Goal: Task Accomplishment & Management: Use online tool/utility

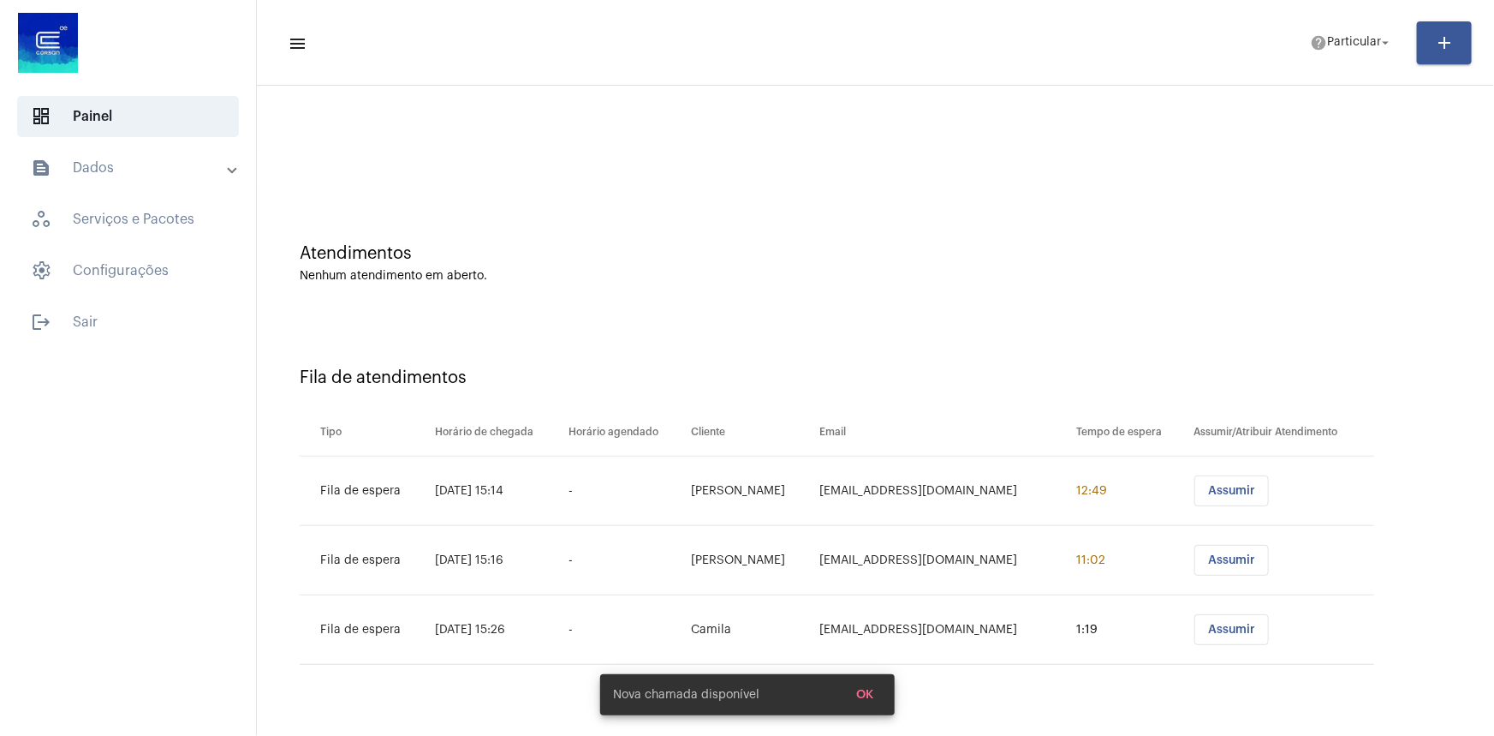
click at [759, 185] on div at bounding box center [875, 143] width 1220 height 98
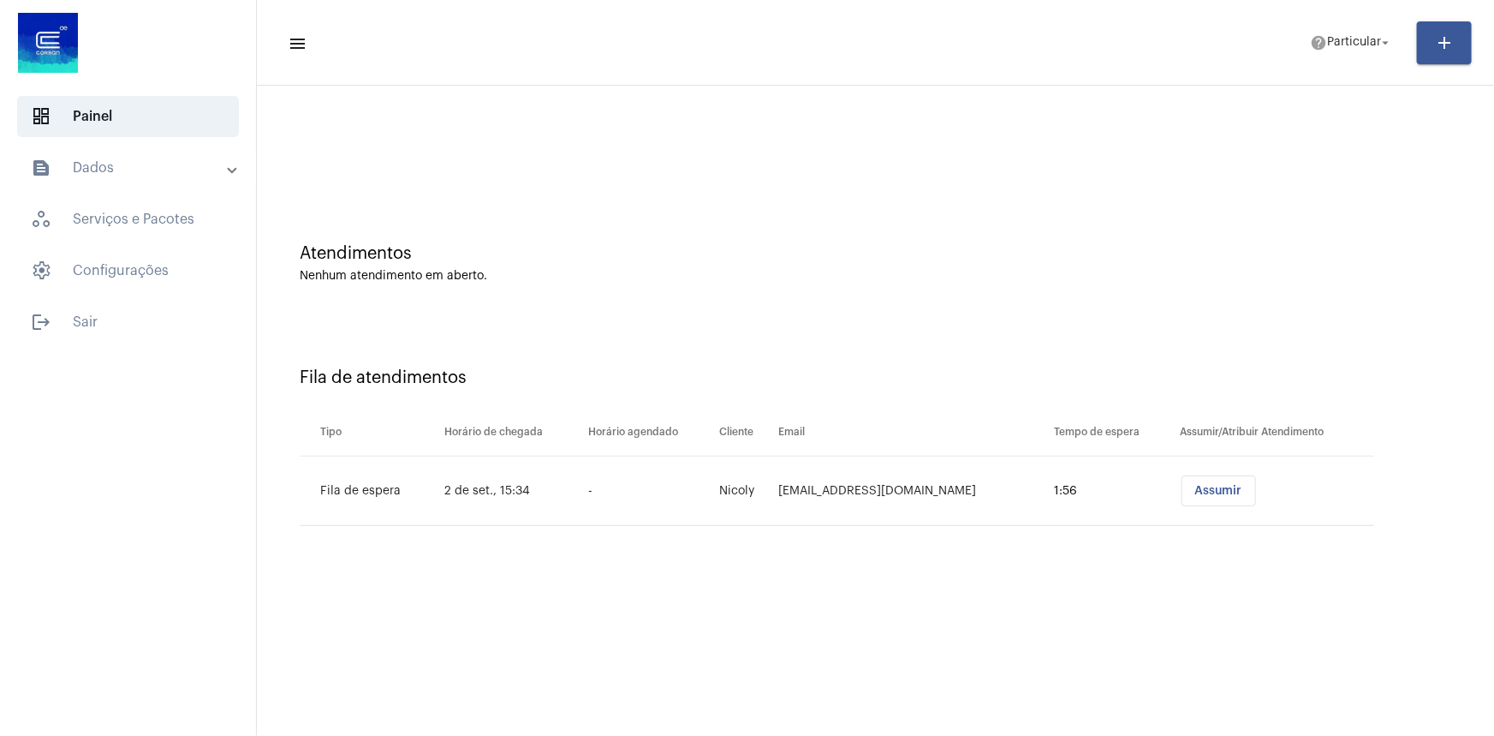
click at [1015, 303] on div "Atendimentos Nenhum atendimento em aberto." at bounding box center [875, 255] width 1220 height 124
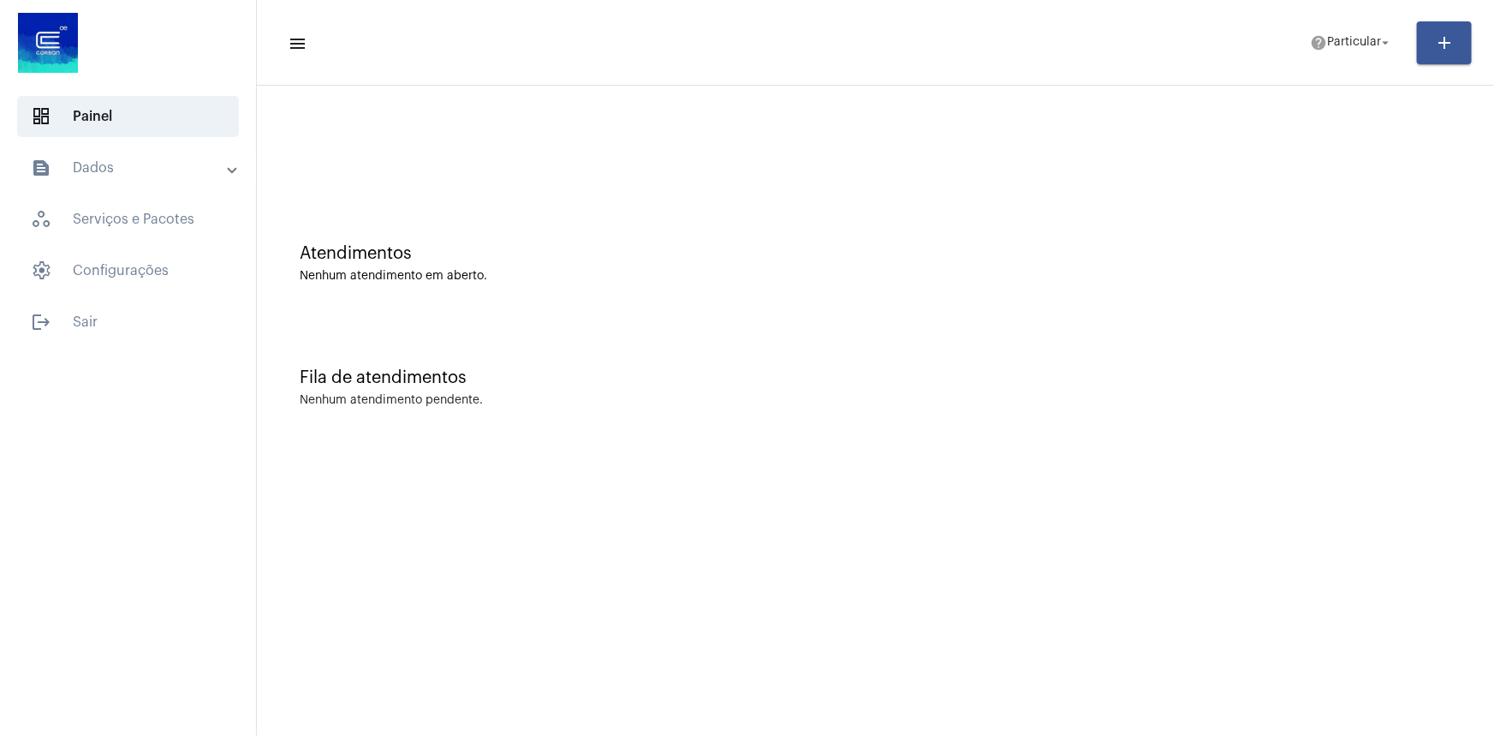
click at [1361, 65] on mat-toolbar-row "menu help Particular arrow_drop_down add" at bounding box center [875, 42] width 1237 height 55
click at [1361, 61] on mat-toolbar-row "menu help Particular arrow_drop_down add" at bounding box center [875, 42] width 1237 height 55
click at [1335, 47] on span "Particular" at bounding box center [1354, 43] width 54 height 12
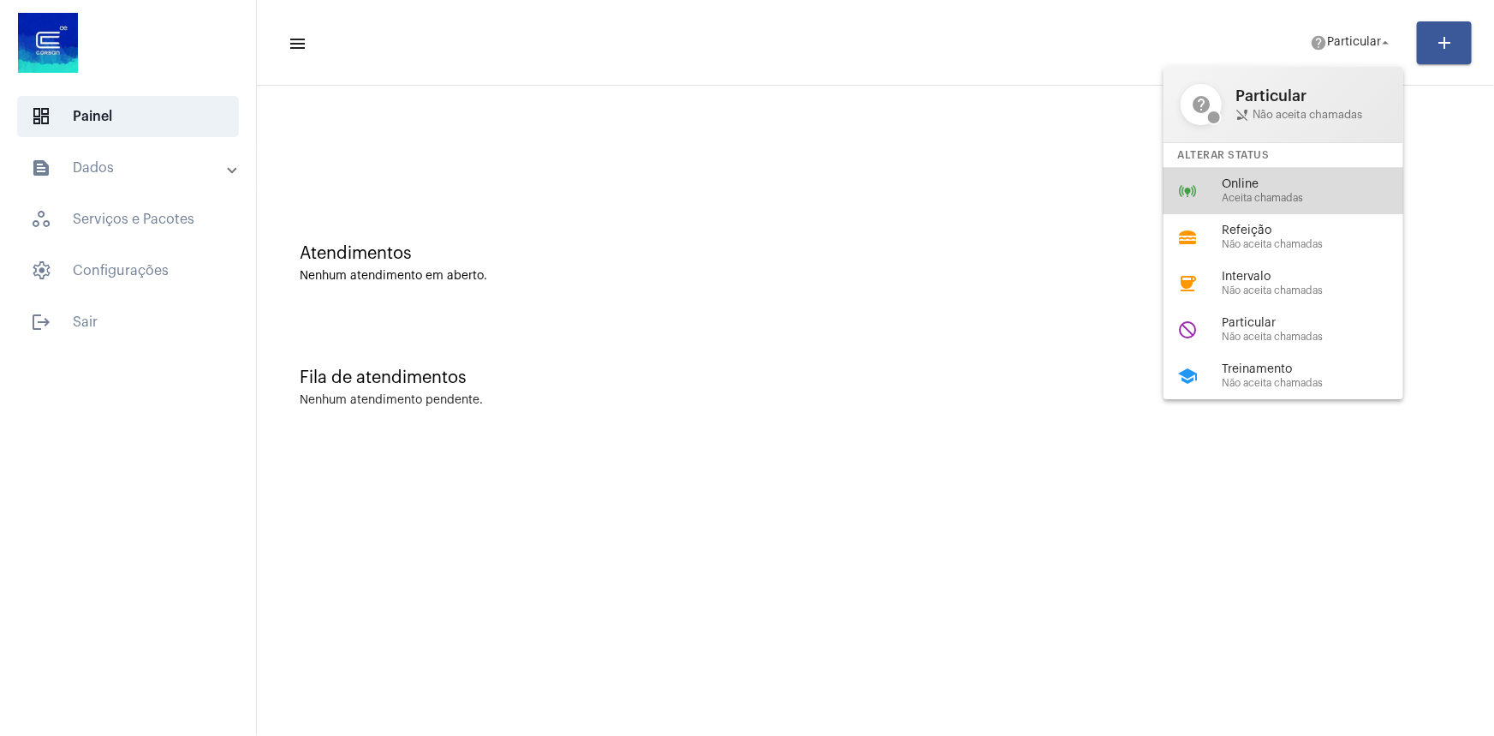
click at [1269, 182] on span "Online" at bounding box center [1319, 184] width 195 height 13
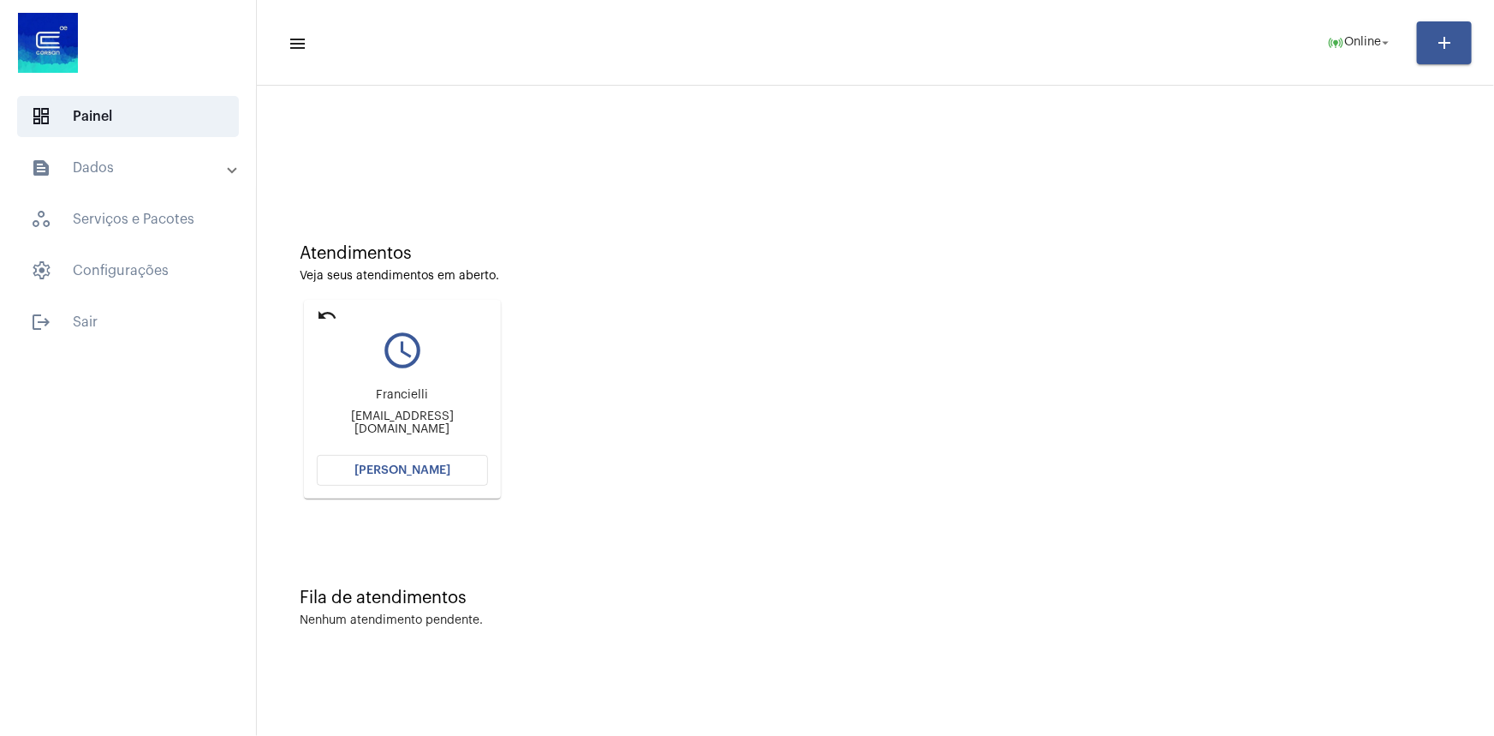
click at [856, 683] on mat-sidenav-content "menu online_prediction Online arrow_drop_down add Atendimentos Veja seus atendi…" at bounding box center [875, 368] width 1237 height 736
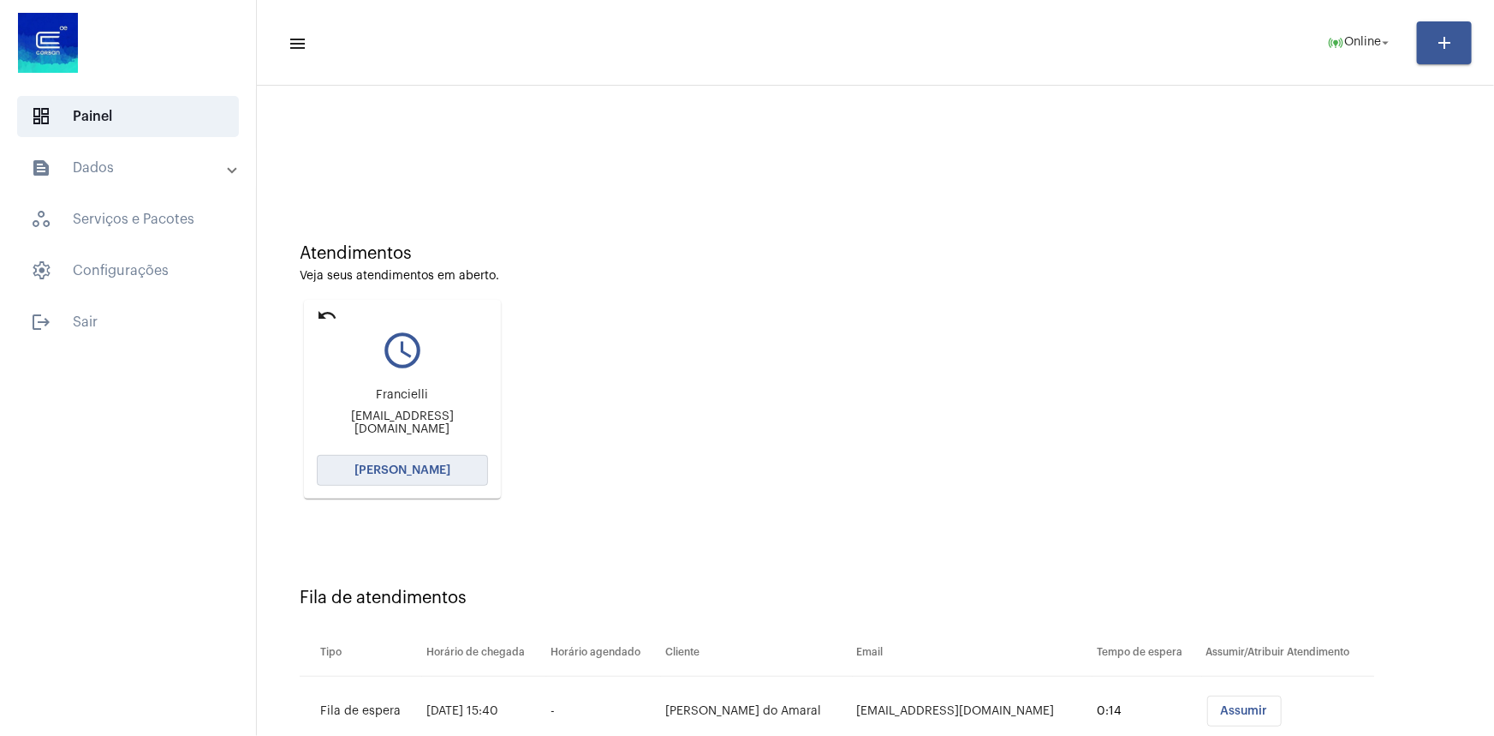
click at [432, 468] on span "[PERSON_NAME]" at bounding box center [403, 470] width 96 height 12
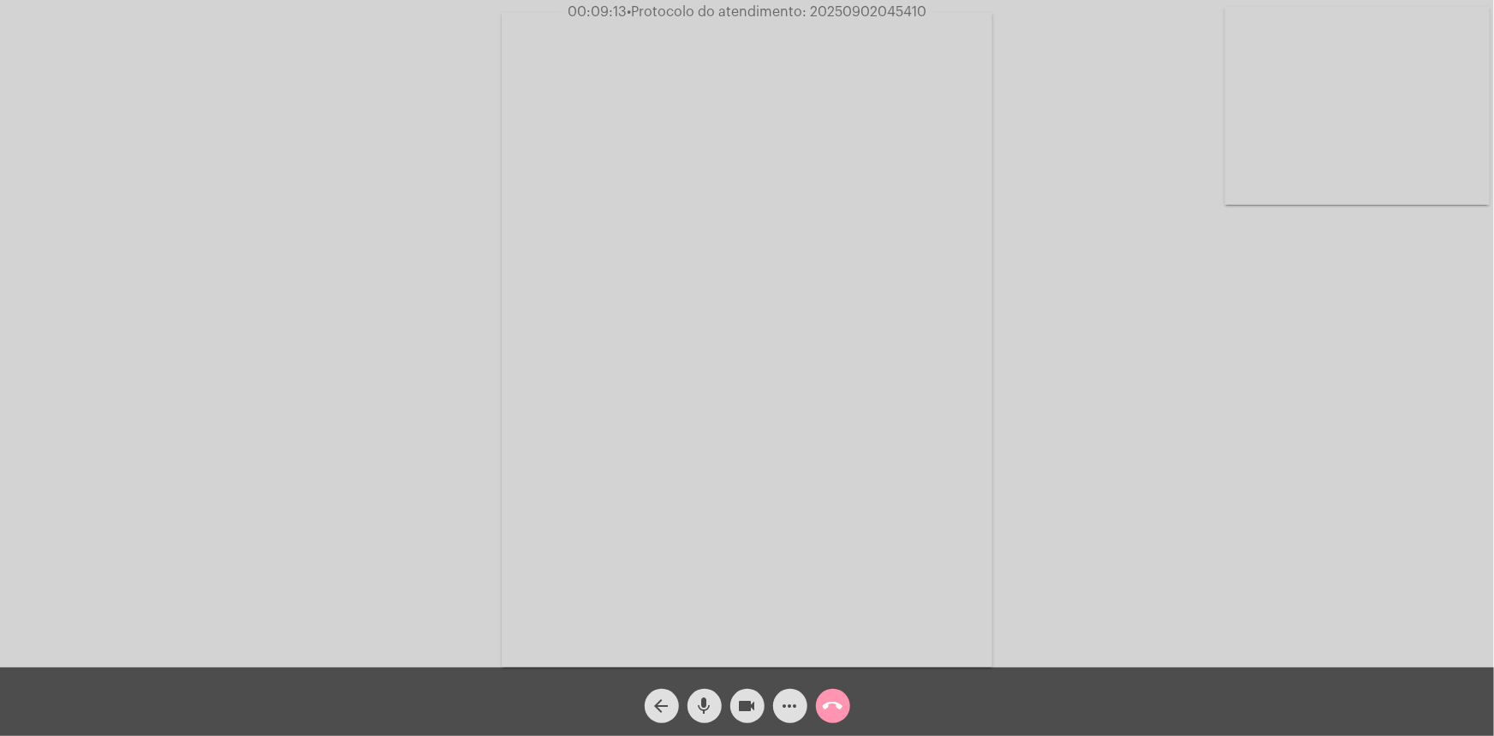
click at [874, 1] on div "Acessando Câmera e Microfone..." at bounding box center [747, 333] width 1494 height 667
click at [862, 9] on span "• Protocolo do atendimento: 20250902045410" at bounding box center [777, 12] width 300 height 14
copy span "20250902045410"
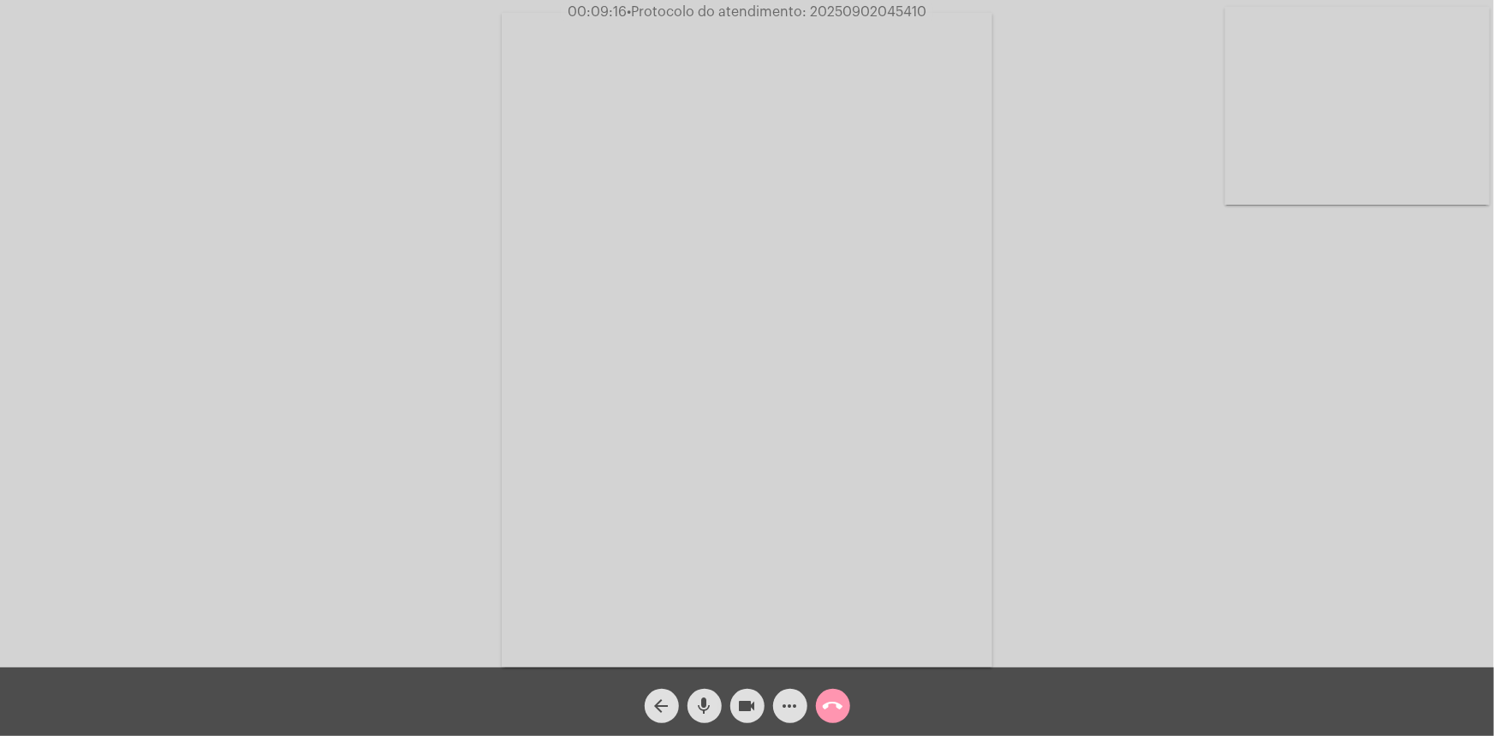
click at [838, 33] on video at bounding box center [747, 340] width 491 height 654
click at [516, 163] on video at bounding box center [339, 338] width 491 height 654
click at [842, 15] on span "• Protocolo do atendimento: 20250902045410" at bounding box center [777, 12] width 300 height 14
click at [847, 15] on span "• Protocolo do atendimento: 20250902045410" at bounding box center [777, 12] width 300 height 14
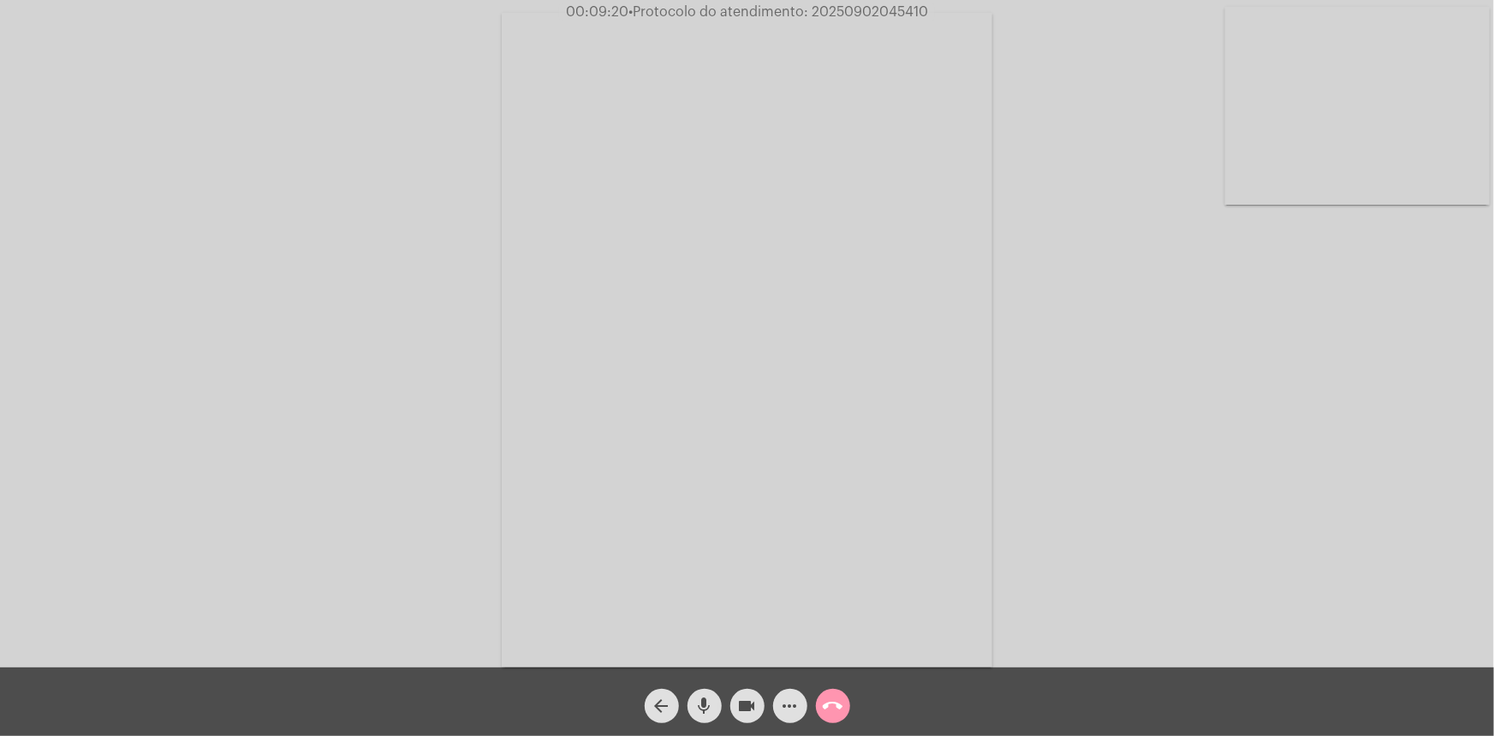
click at [847, 15] on span "• Protocolo do atendimento: 20250902045410" at bounding box center [779, 12] width 300 height 14
drag, startPoint x: 869, startPoint y: 13, endPoint x: 891, endPoint y: 10, distance: 22.4
click at [891, 10] on span "• Protocolo do atendimento: 20250902045410" at bounding box center [778, 12] width 300 height 14
click at [902, 15] on span "• Protocolo do atendimento: 20250902045410" at bounding box center [778, 12] width 300 height 14
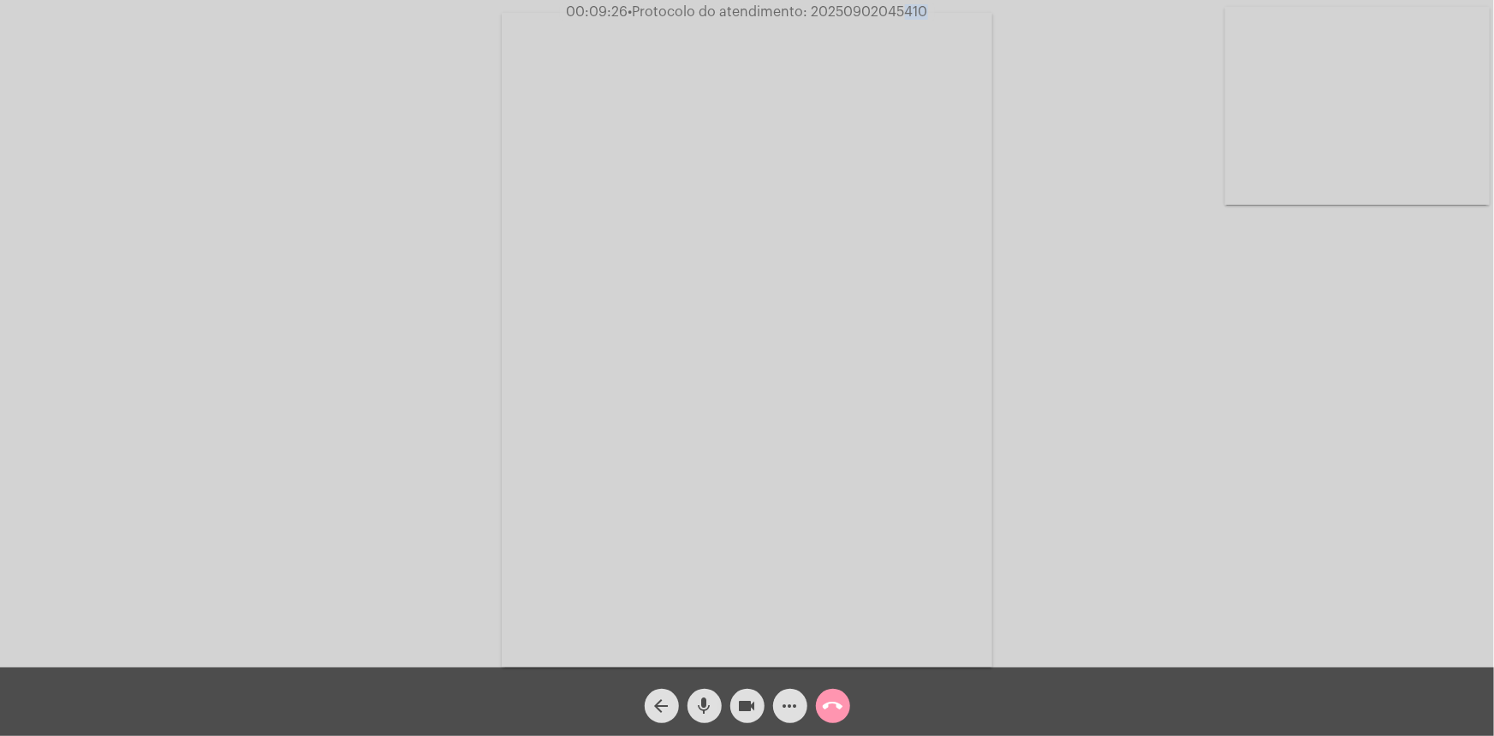
drag, startPoint x: 892, startPoint y: 14, endPoint x: 915, endPoint y: 11, distance: 23.3
click at [915, 11] on span "• Protocolo do atendimento: 20250902045410" at bounding box center [779, 12] width 300 height 14
click at [917, 12] on span "• Protocolo do atendimento: 20250902045410" at bounding box center [778, 12] width 300 height 14
click at [838, 696] on mat-icon "call_end" at bounding box center [833, 705] width 21 height 21
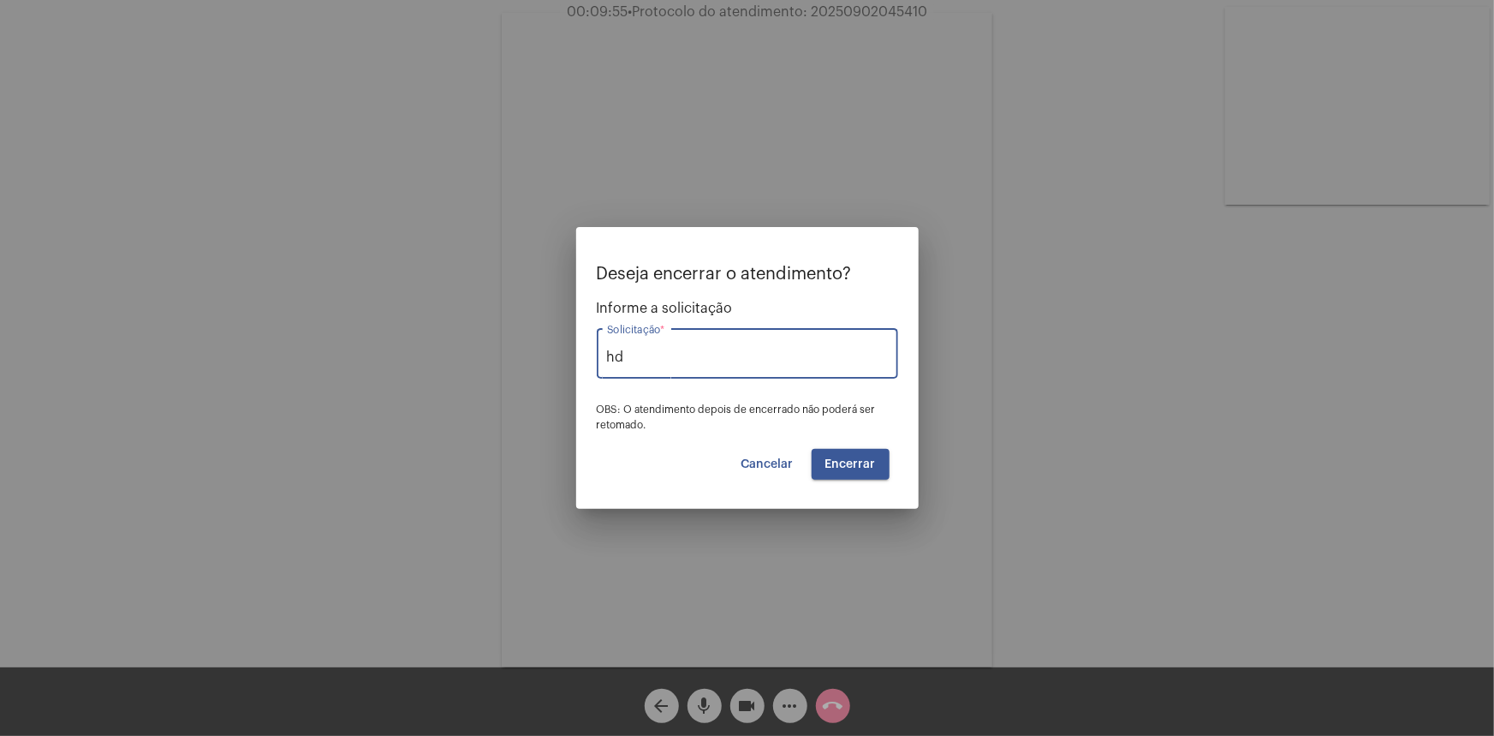
type input "hd"
drag, startPoint x: 701, startPoint y: 377, endPoint x: 680, endPoint y: 364, distance: 24.2
click at [700, 377] on div "hd Solicitação *" at bounding box center [747, 352] width 281 height 54
drag, startPoint x: 680, startPoint y: 364, endPoint x: 599, endPoint y: 366, distance: 80.5
click at [601, 366] on div "hd Solicitação *" at bounding box center [747, 352] width 301 height 54
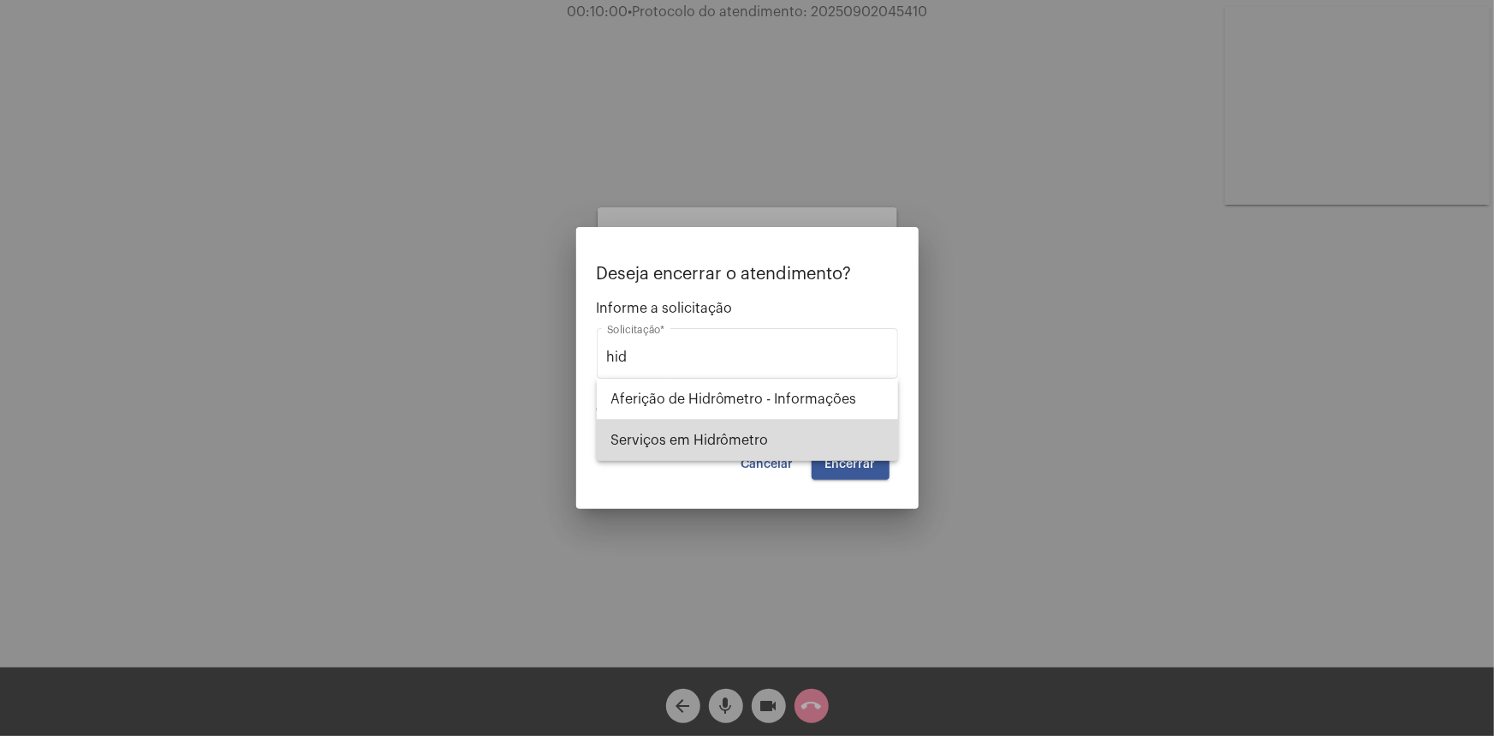
click at [767, 438] on span "Serviços em Hidrômetro" at bounding box center [748, 440] width 274 height 41
type input "Serviços em Hidrômetro"
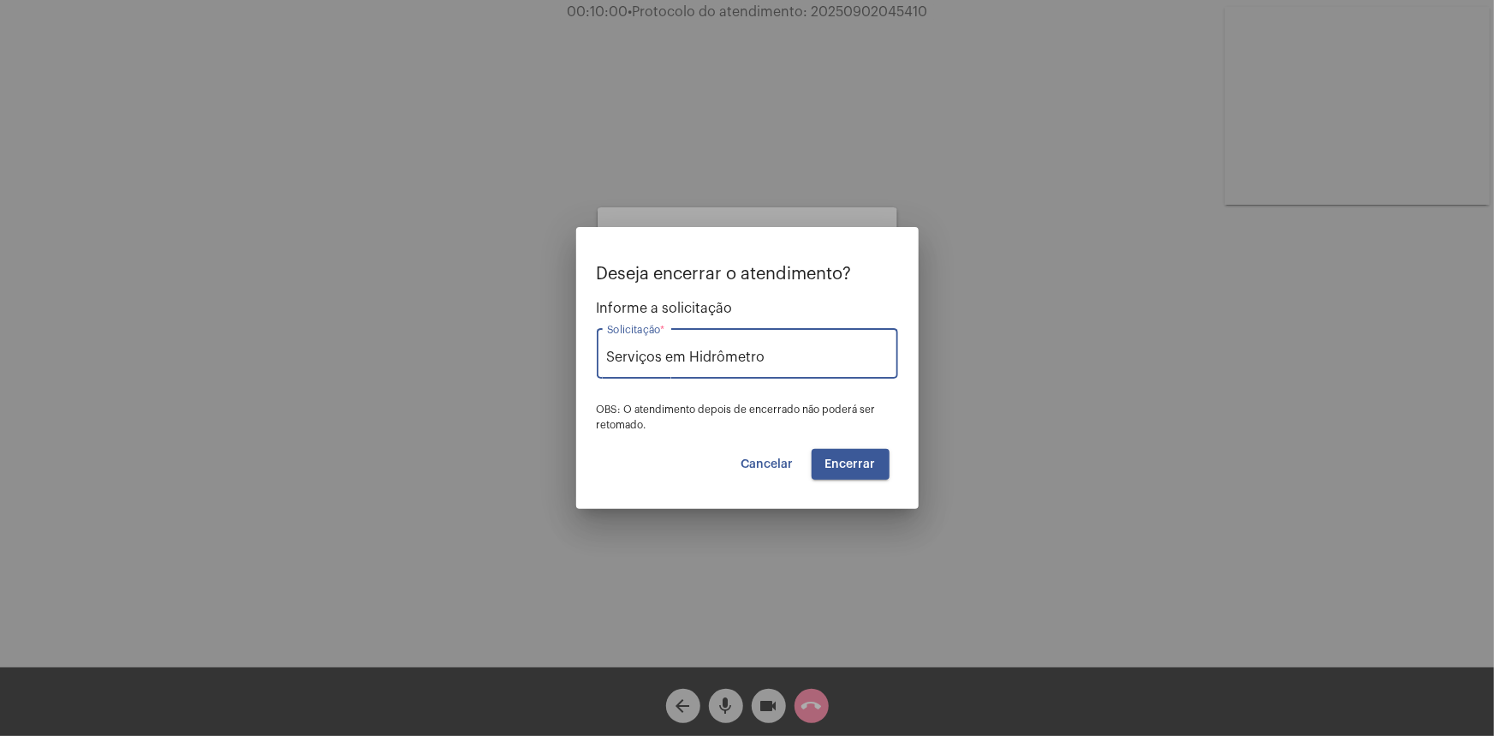
click at [864, 453] on button "Encerrar" at bounding box center [851, 464] width 78 height 31
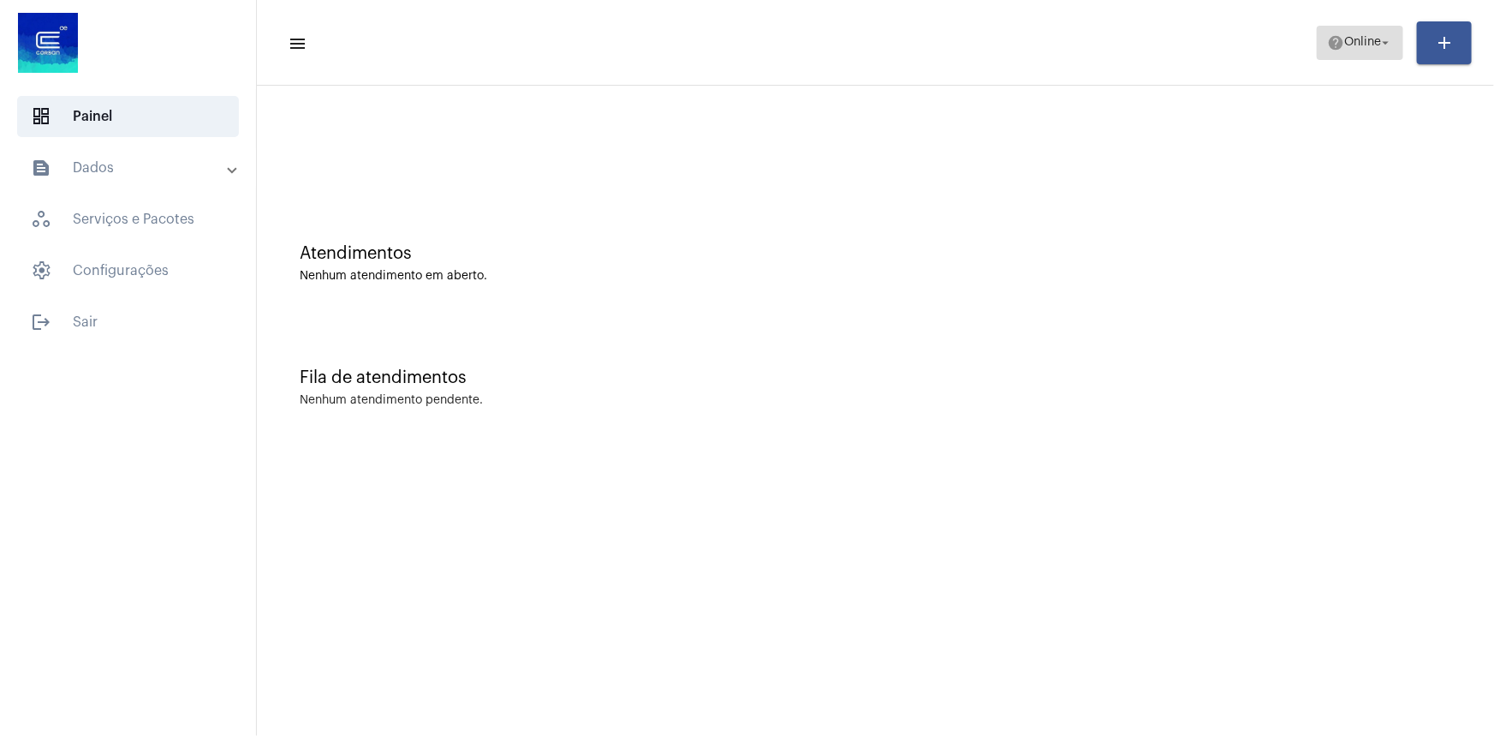
click at [1335, 32] on span "help Online arrow_drop_down" at bounding box center [1360, 42] width 66 height 31
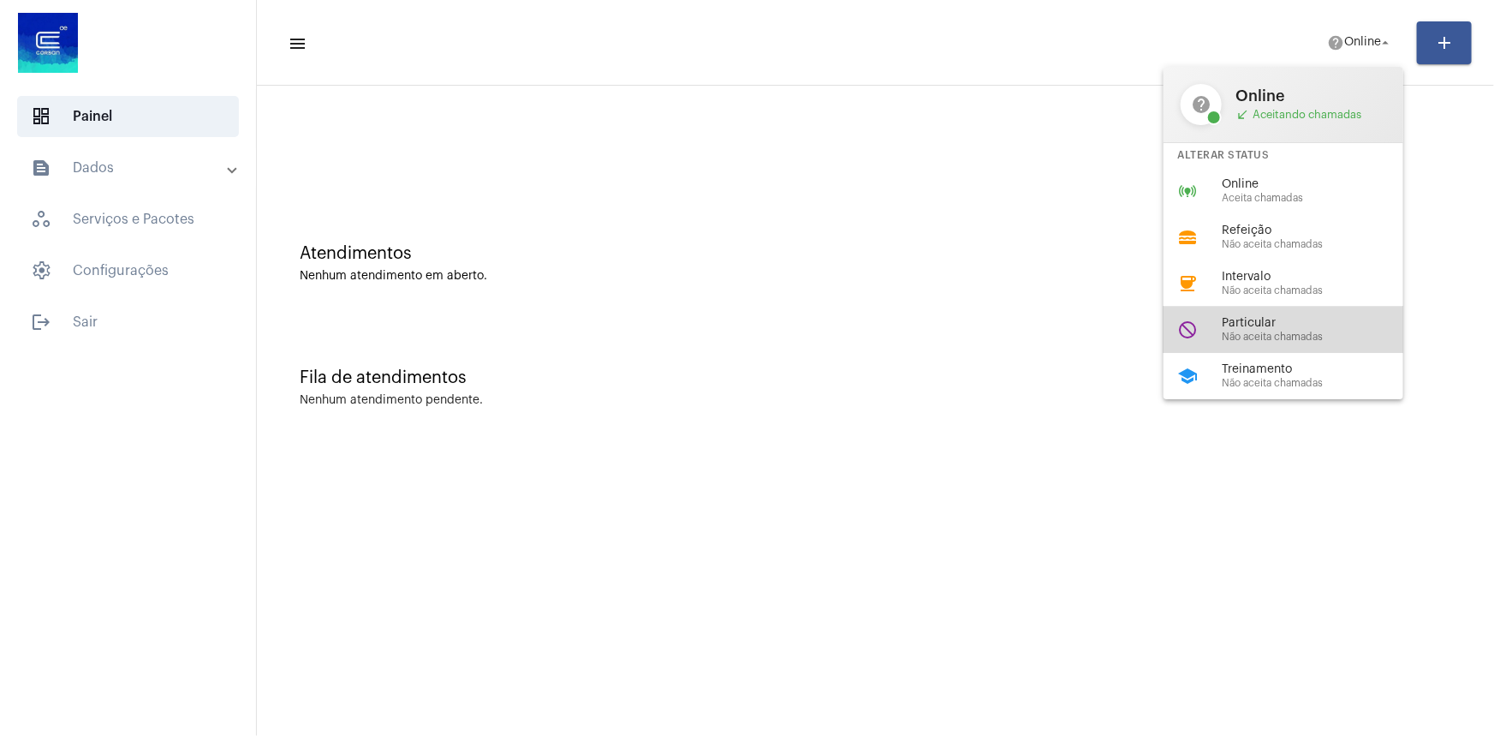
click at [1276, 319] on span "Particular" at bounding box center [1319, 323] width 195 height 13
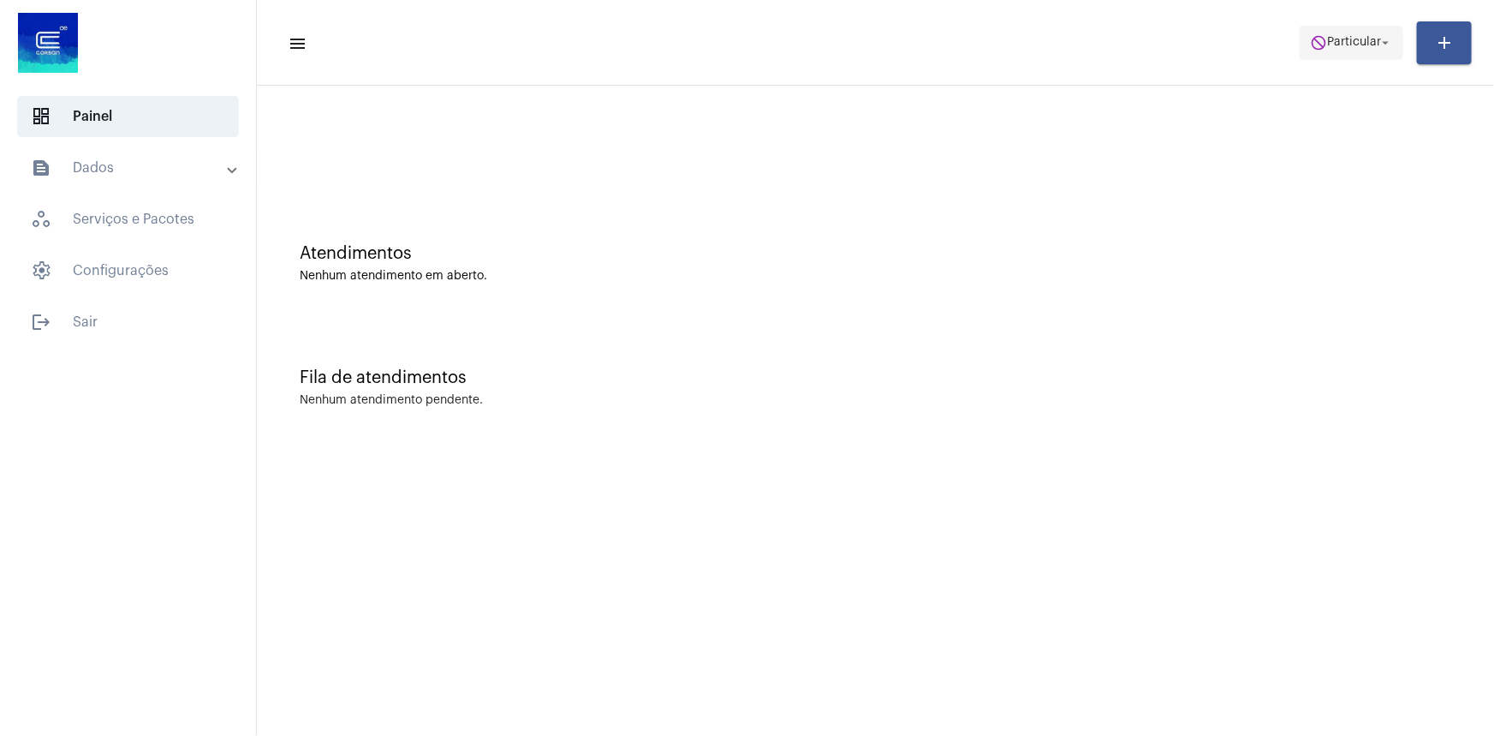
click at [1376, 34] on span "do_not_disturb Particular arrow_drop_down" at bounding box center [1351, 42] width 83 height 31
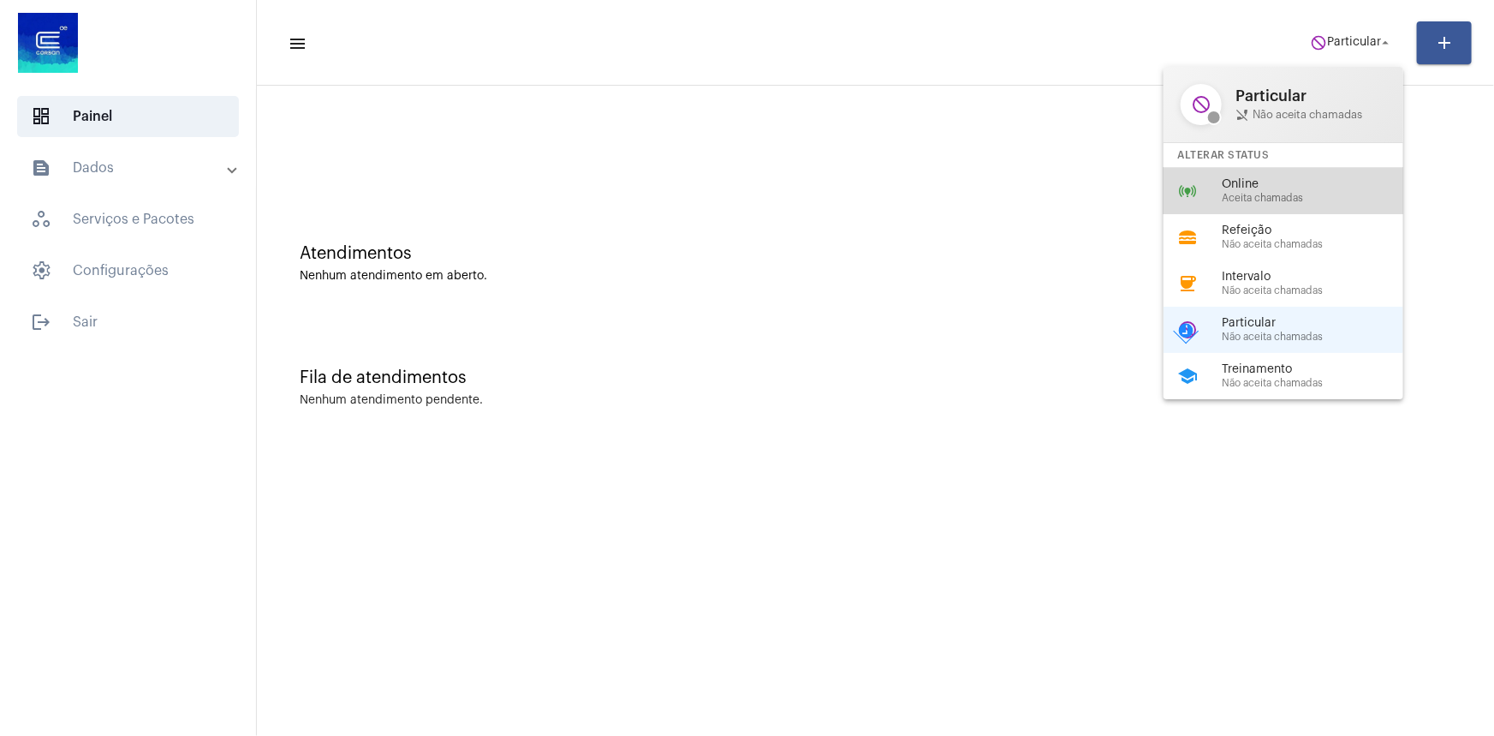
click at [1279, 172] on div "online_prediction Online Aceita chamadas" at bounding box center [1297, 191] width 267 height 46
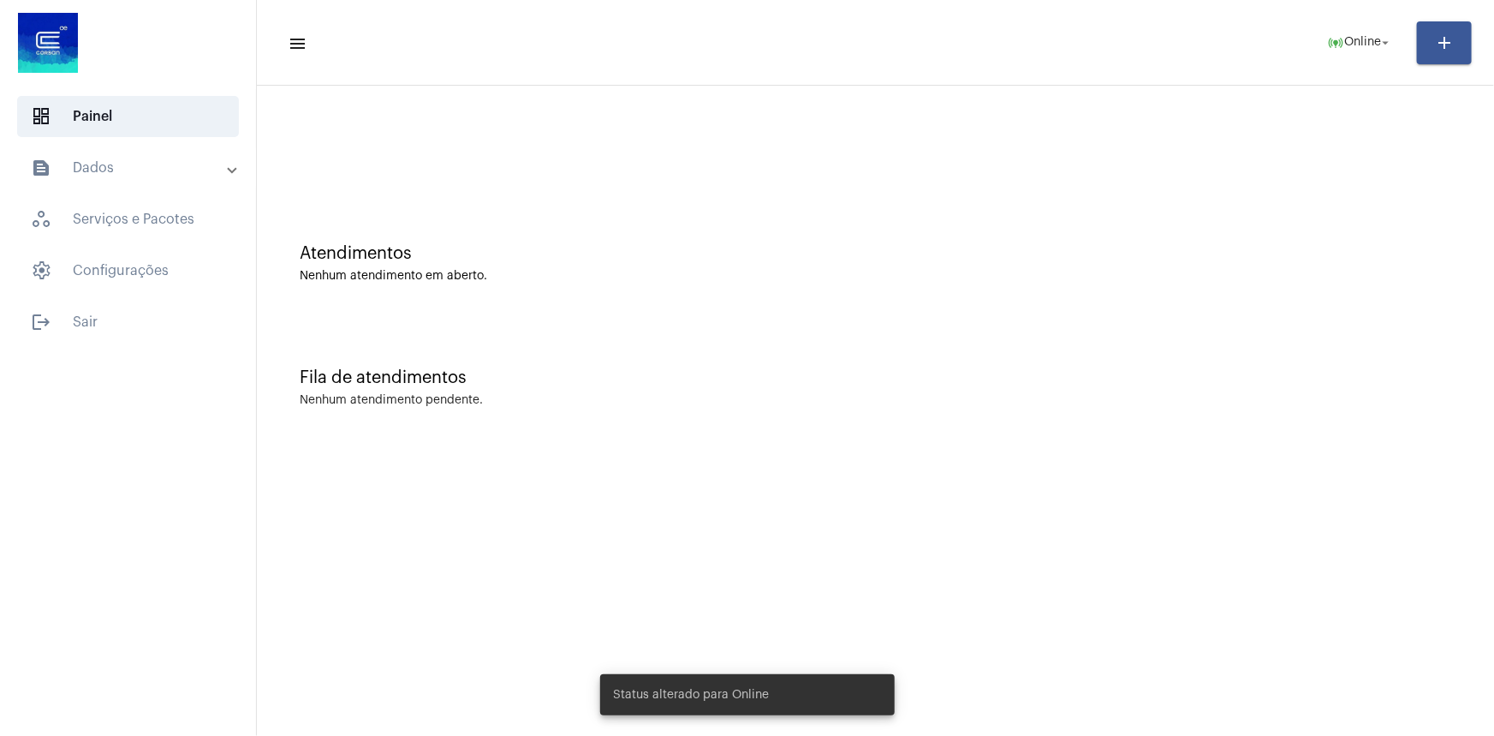
click at [838, 112] on div at bounding box center [875, 143] width 1220 height 98
